Goal: Task Accomplishment & Management: Manage account settings

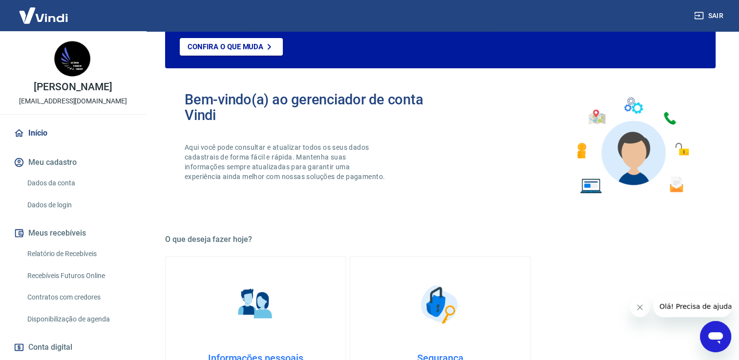
scroll to position [98, 0]
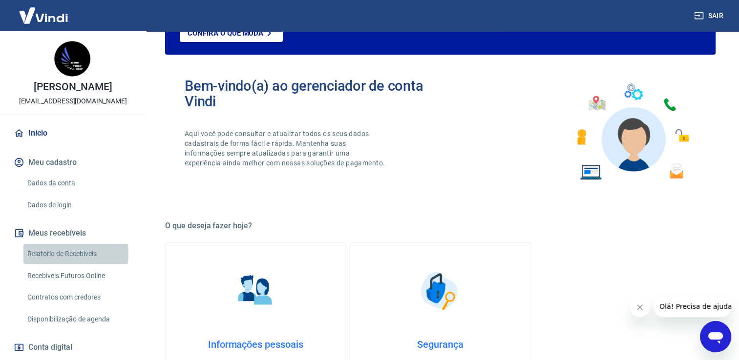
click at [60, 264] on link "Relatório de Recebíveis" at bounding box center [78, 254] width 111 height 20
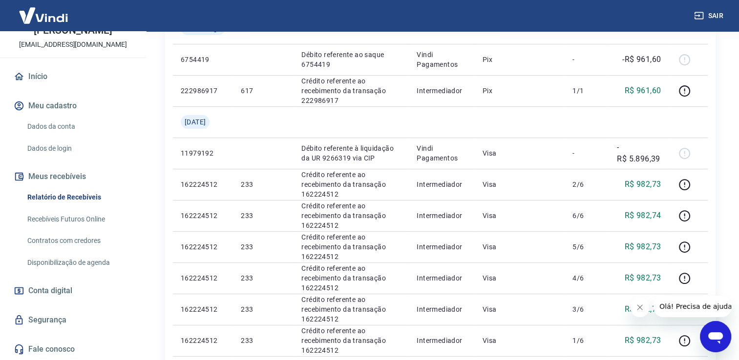
scroll to position [195, 0]
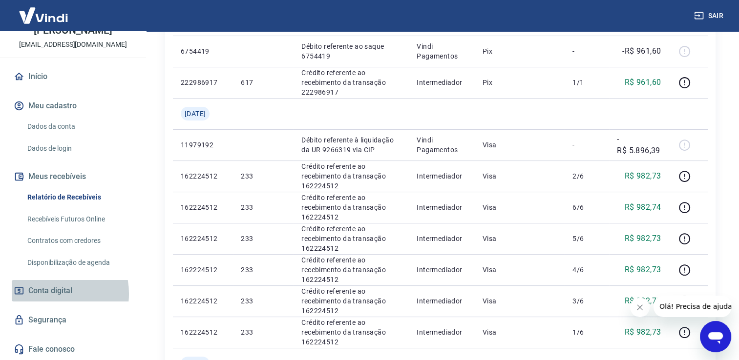
click at [48, 294] on span "Conta digital" at bounding box center [50, 291] width 44 height 14
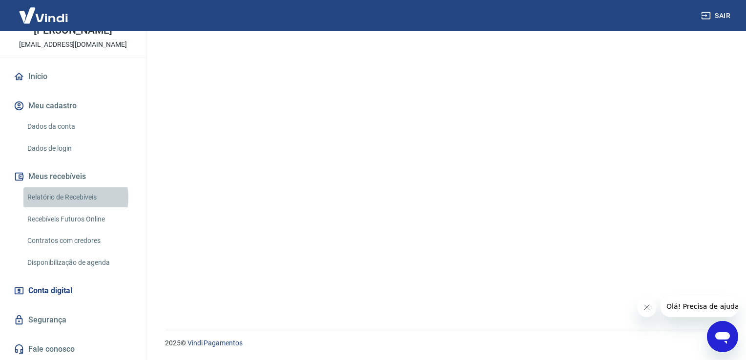
click at [71, 198] on link "Relatório de Recebíveis" at bounding box center [78, 197] width 111 height 20
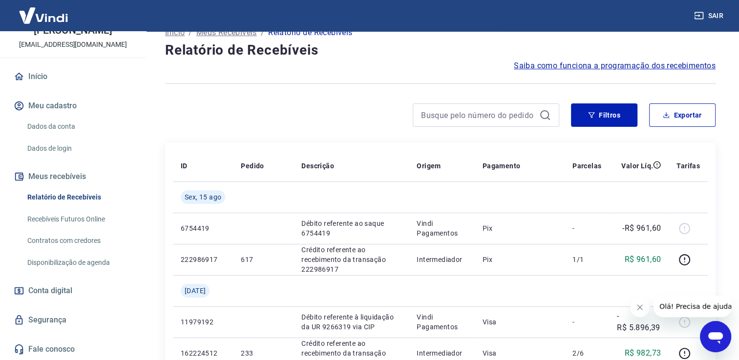
scroll to position [98, 0]
